Goal: Task Accomplishment & Management: Complete application form

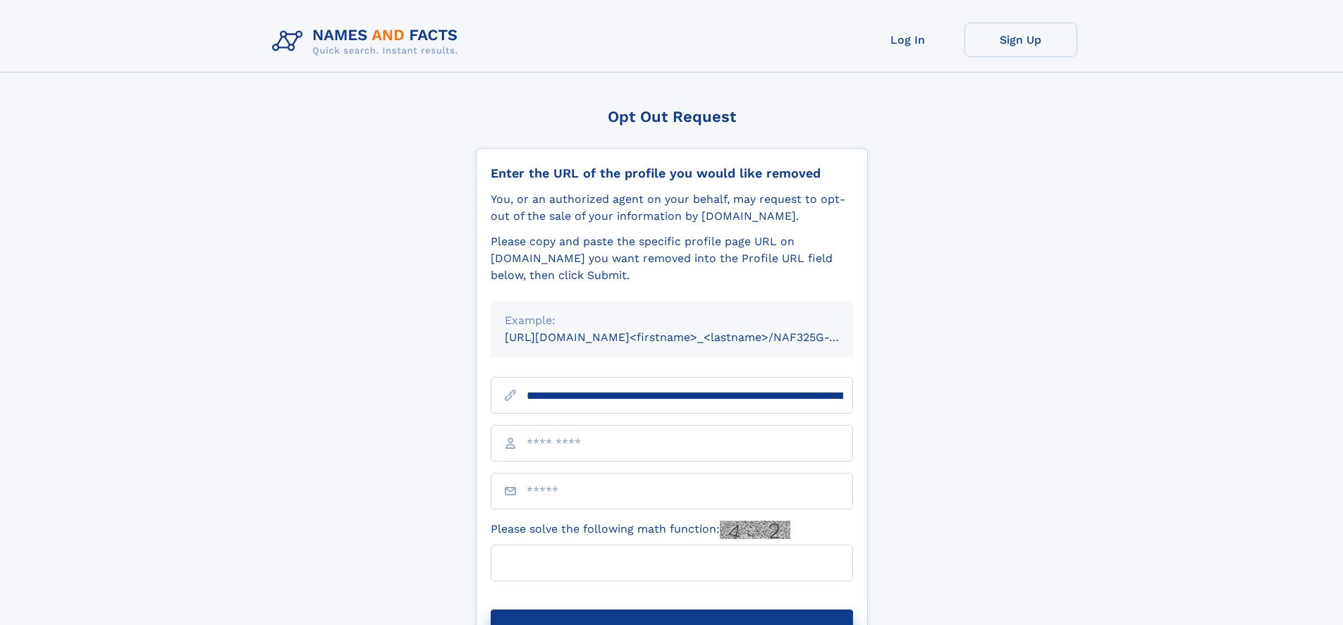
type input "**********"
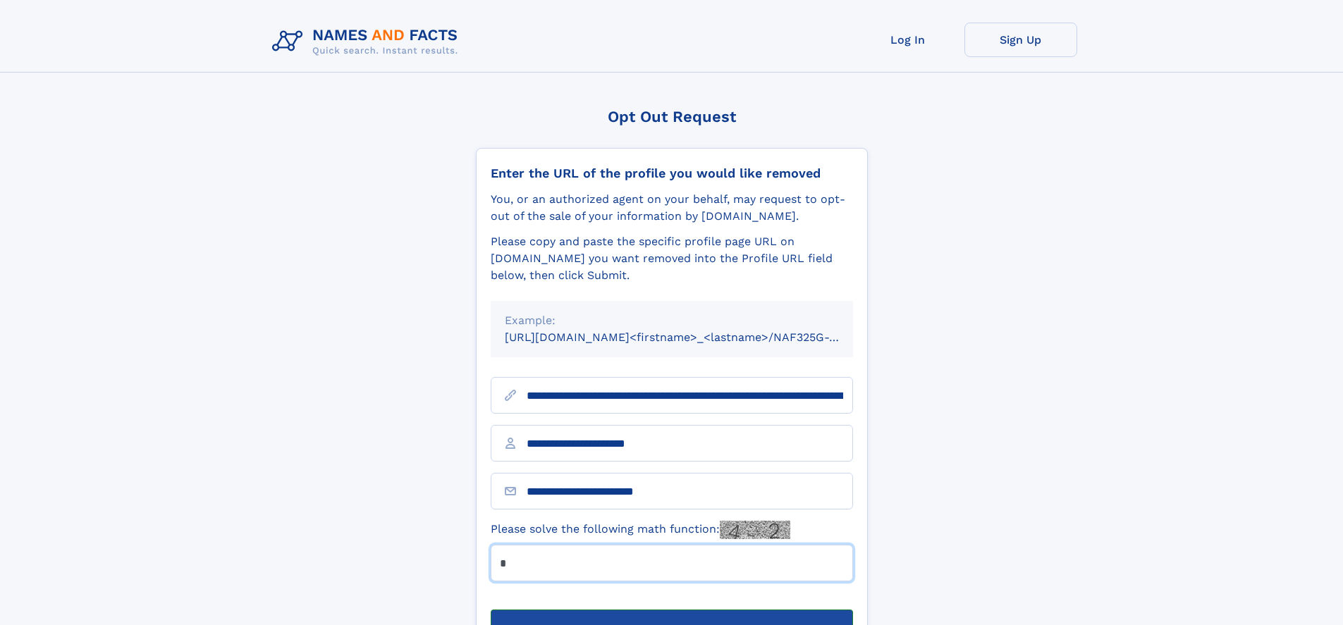
type input "*"
click at [671, 610] on button "Submit Opt Out Request" at bounding box center [672, 632] width 362 height 45
